Goal: Find contact information: Find contact information

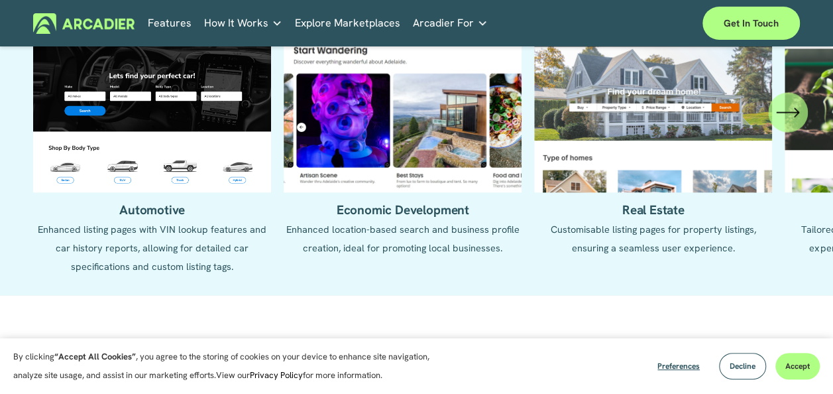
scroll to position [1260, 0]
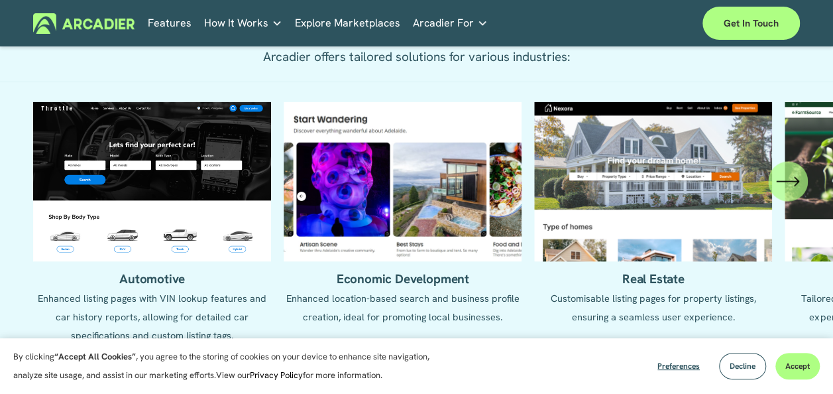
click at [790, 190] on icon "\a \a \a Next\a \a" at bounding box center [788, 182] width 24 height 24
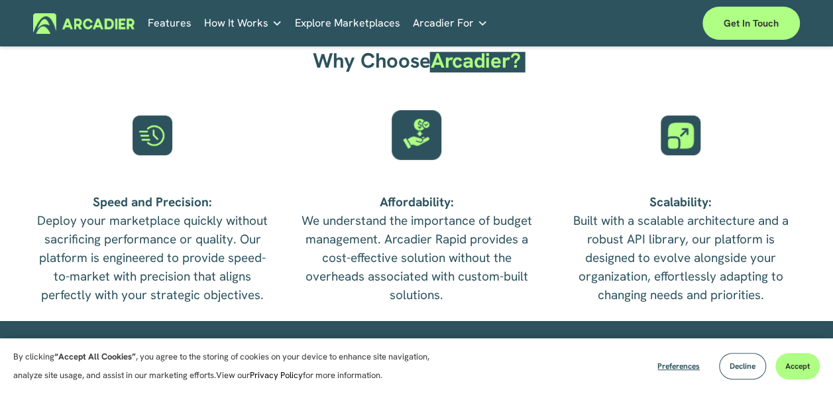
scroll to position [2586, 0]
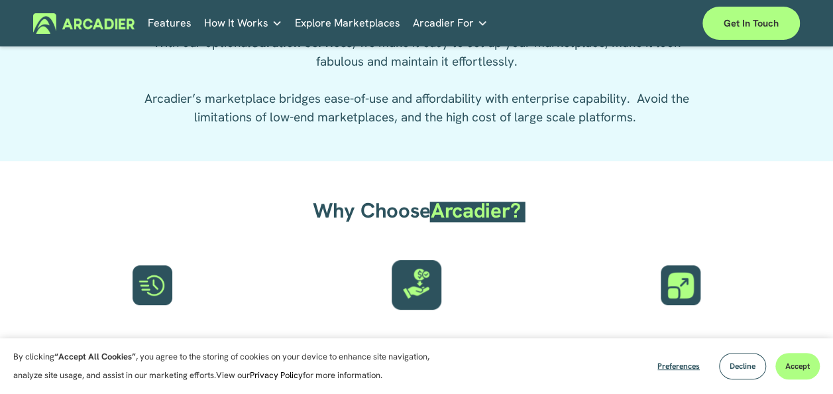
click at [361, 27] on link "Explore Marketplaces" at bounding box center [347, 23] width 105 height 21
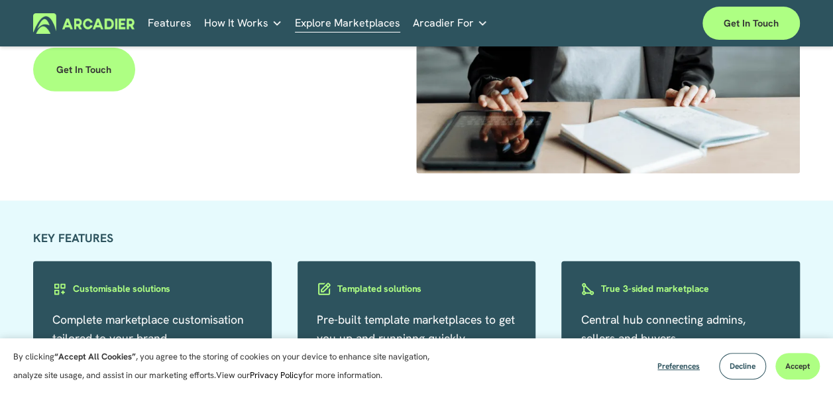
scroll to position [1857, 0]
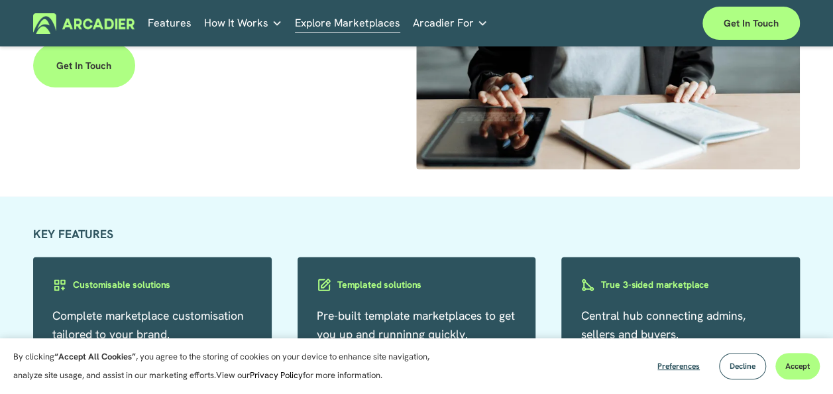
click at [65, 88] on link "Get in touch" at bounding box center [83, 66] width 101 height 44
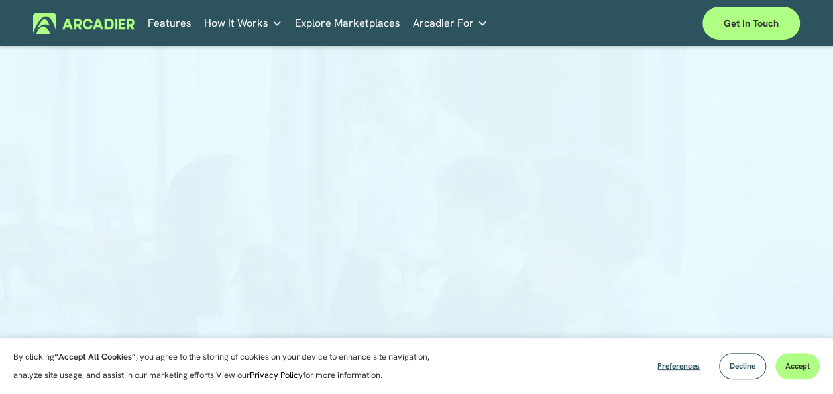
scroll to position [66, 0]
click at [743, 229] on div at bounding box center [416, 215] width 833 height 445
click at [735, 199] on div at bounding box center [416, 253] width 833 height 445
